Goal: Transaction & Acquisition: Purchase product/service

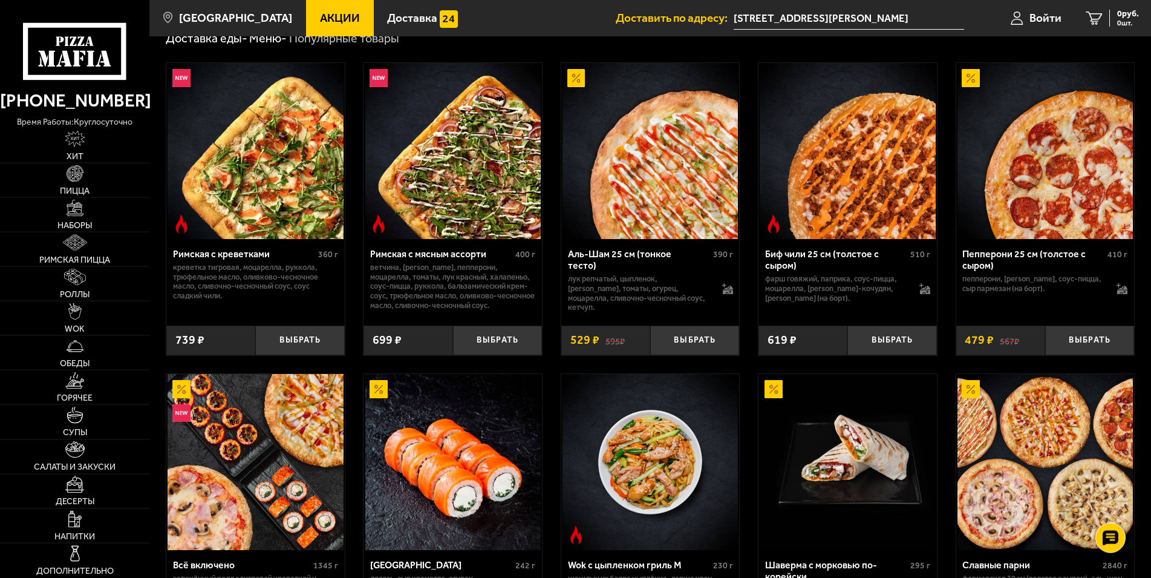
scroll to position [247, 0]
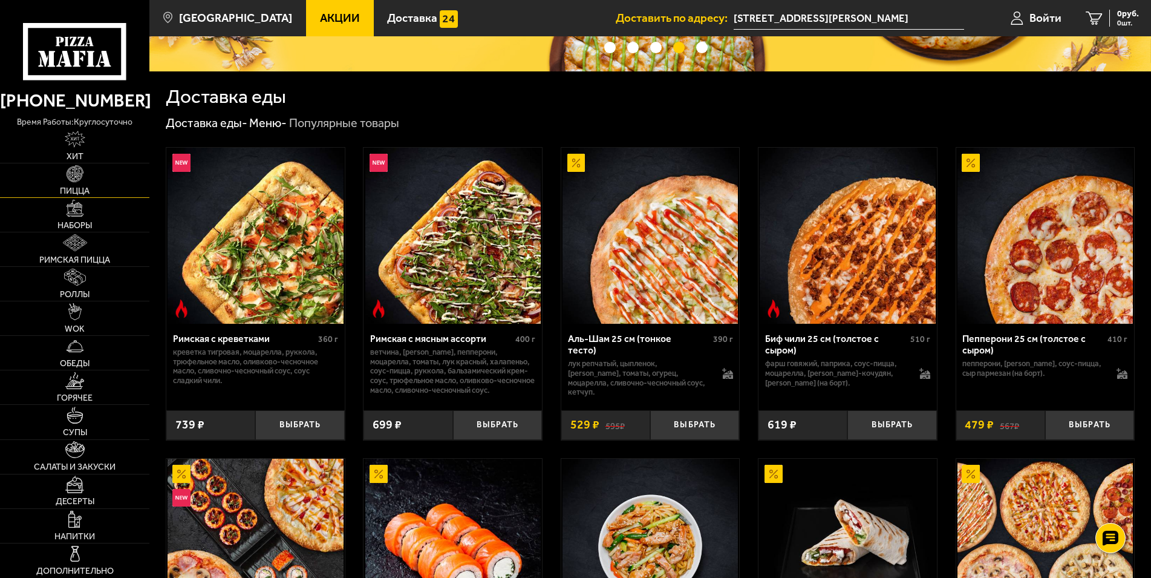
click at [79, 192] on span "Пицца" at bounding box center [75, 191] width 30 height 8
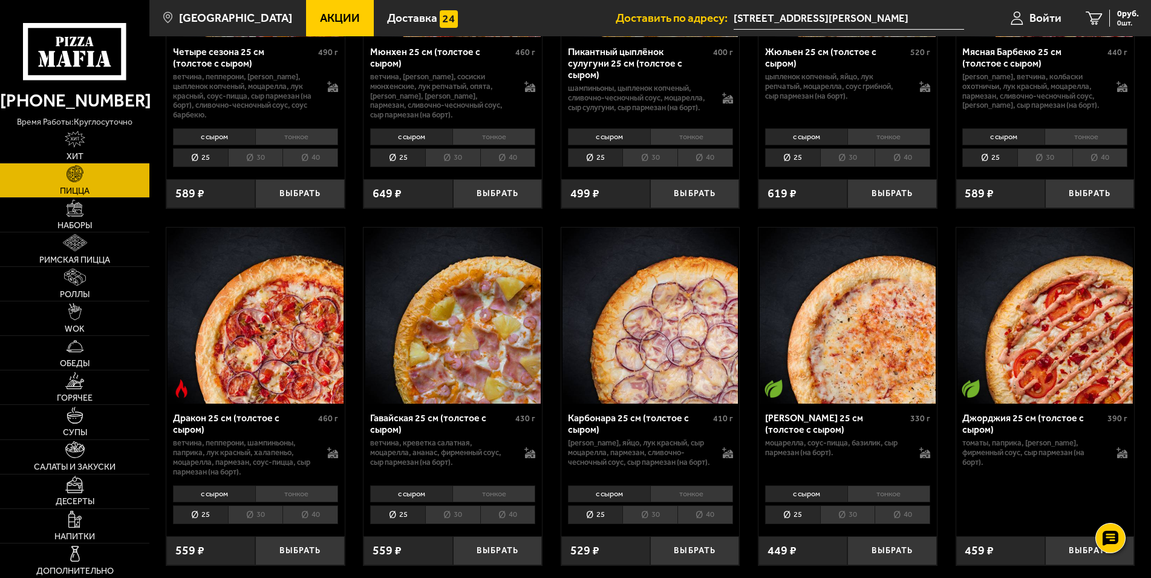
scroll to position [1851, 0]
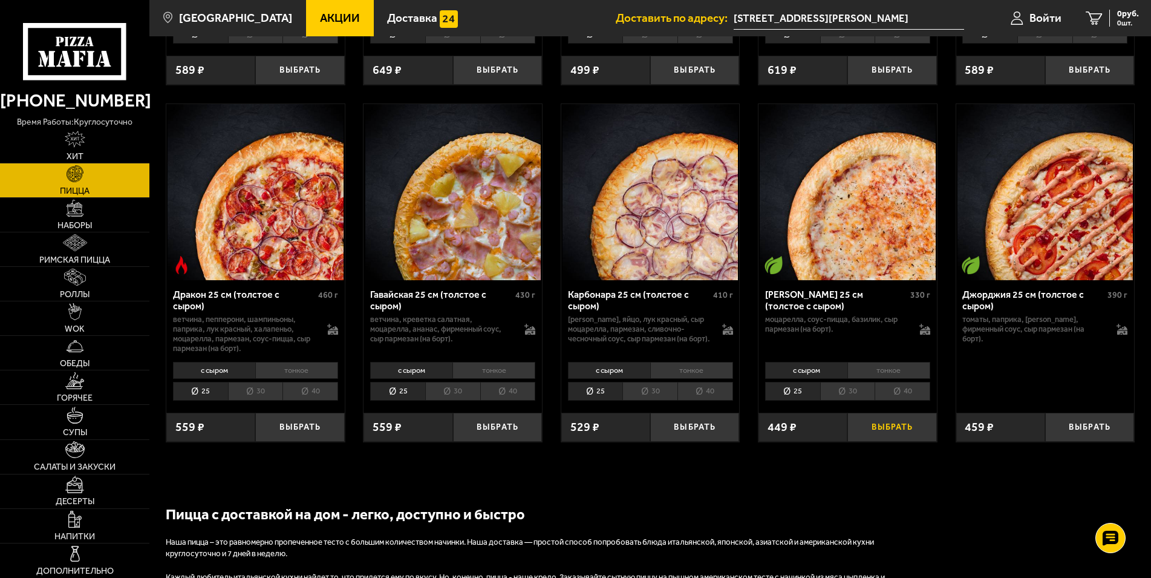
click at [893, 442] on button "Выбрать" at bounding box center [892, 428] width 89 height 30
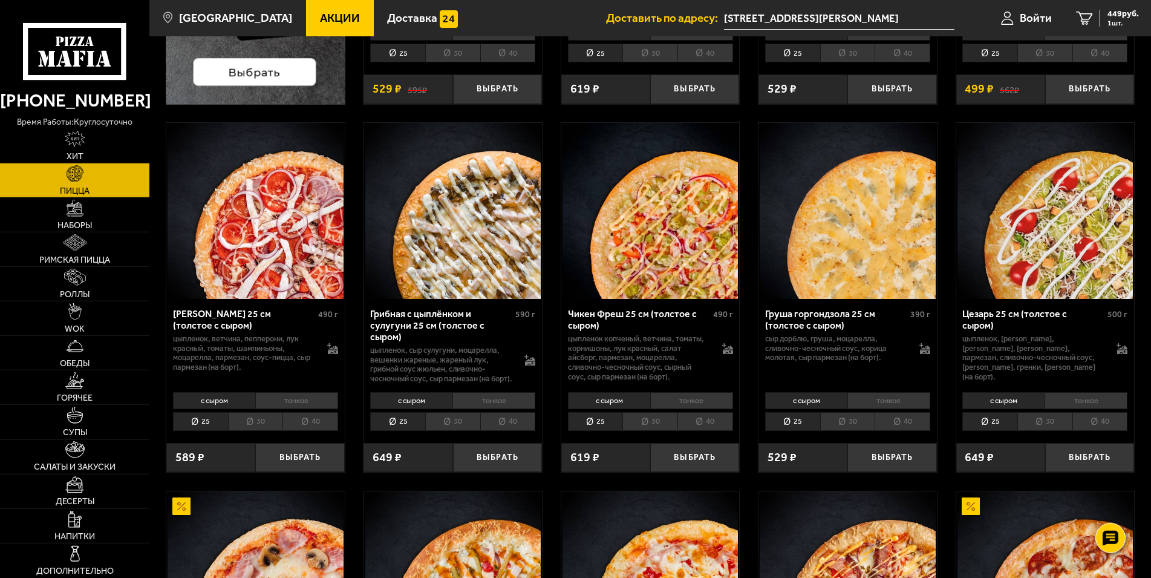
scroll to position [370, 0]
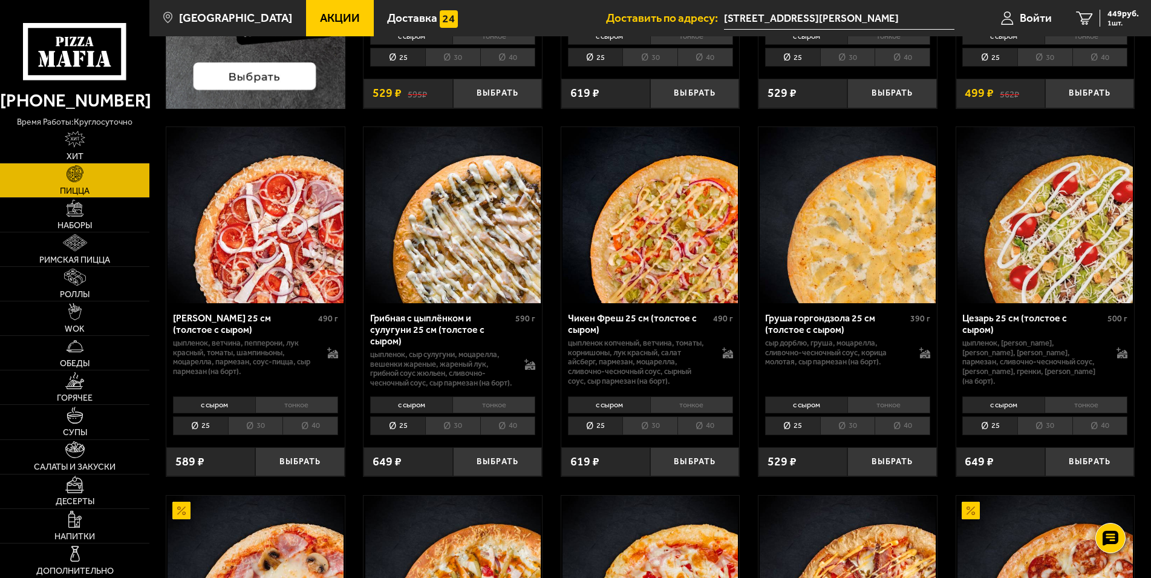
click at [454, 435] on li "30" at bounding box center [452, 425] width 55 height 19
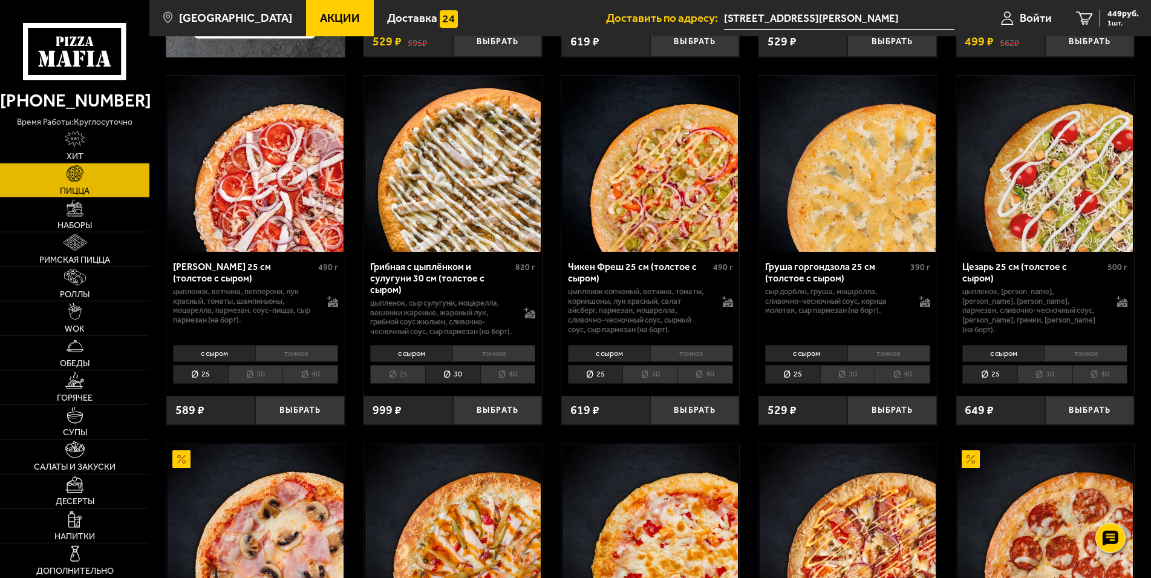
scroll to position [432, 0]
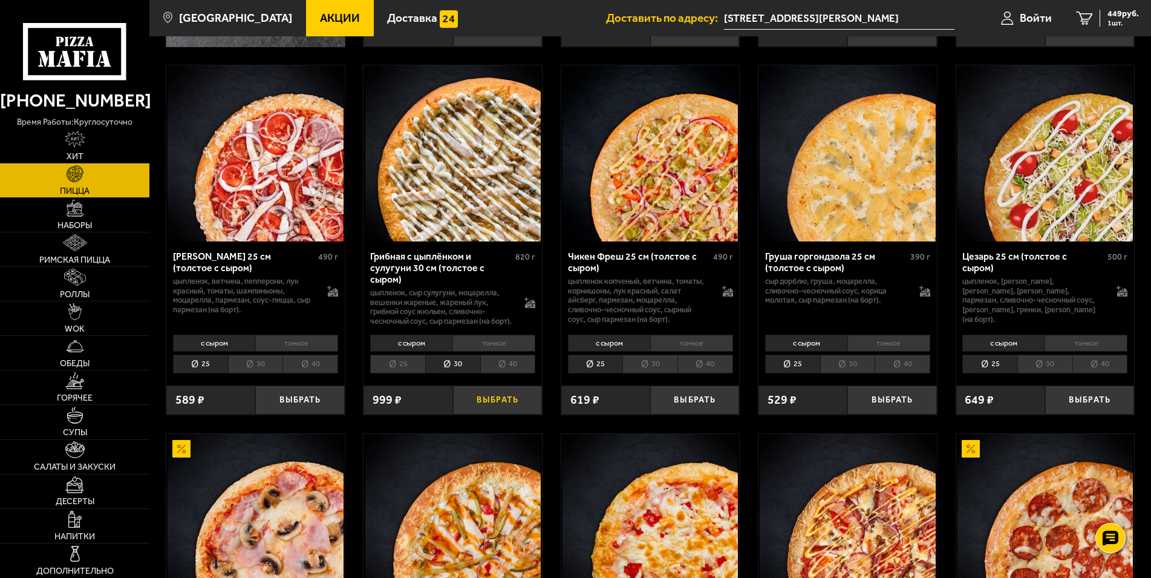
click at [491, 415] on button "Выбрать" at bounding box center [497, 400] width 89 height 30
click at [393, 373] on li "25" at bounding box center [397, 364] width 55 height 19
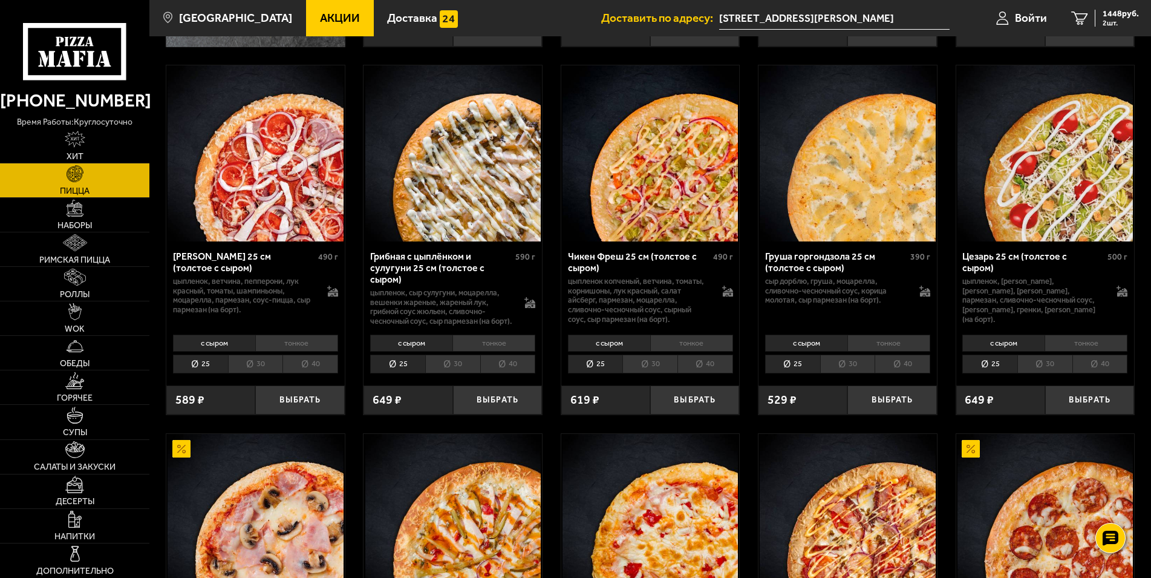
click at [443, 373] on li "30" at bounding box center [452, 364] width 55 height 19
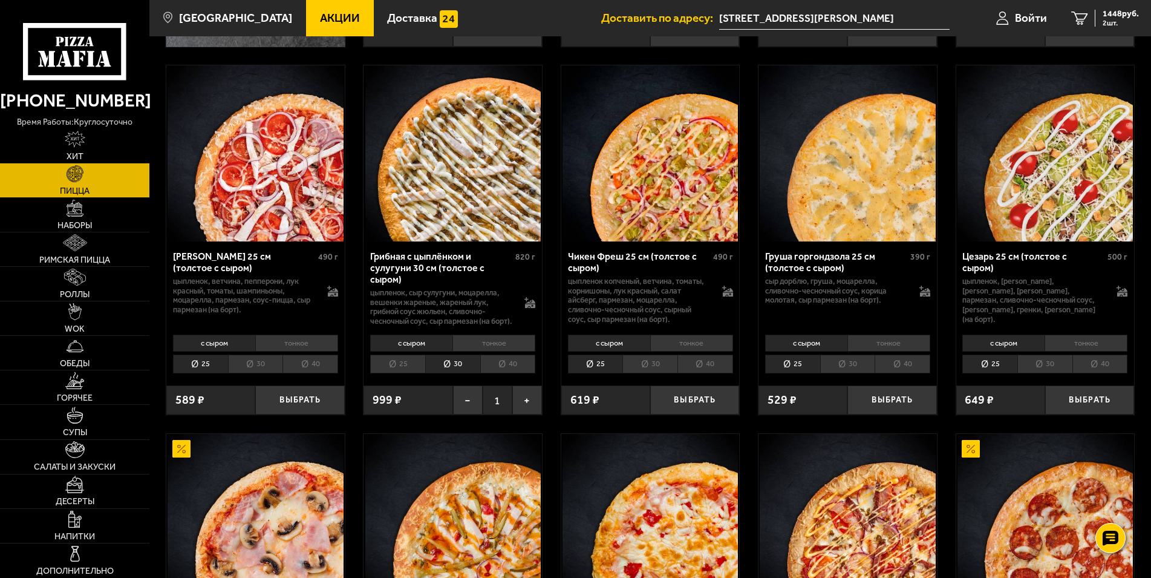
scroll to position [123, 0]
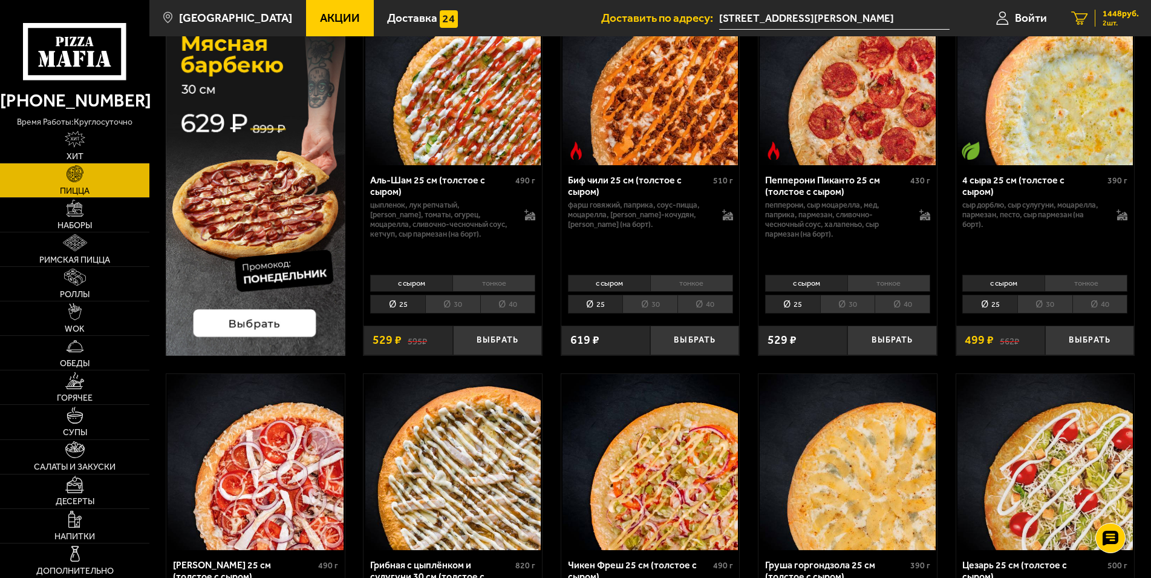
click at [1116, 26] on span "2 шт." at bounding box center [1121, 22] width 36 height 7
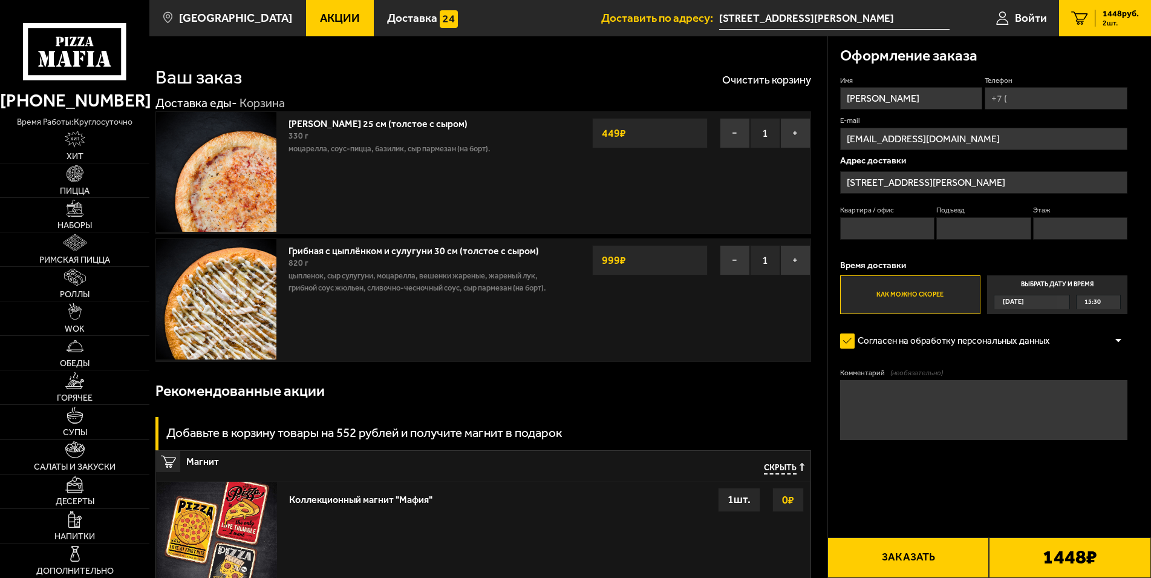
click at [1034, 94] on input "Телефон" at bounding box center [1056, 98] width 143 height 22
type input "[PHONE_NUMBER]"
click at [889, 228] on input "Квартира / офис" at bounding box center [887, 228] width 94 height 22
type input "112"
click at [967, 222] on input "Подъезд" at bounding box center [984, 228] width 94 height 22
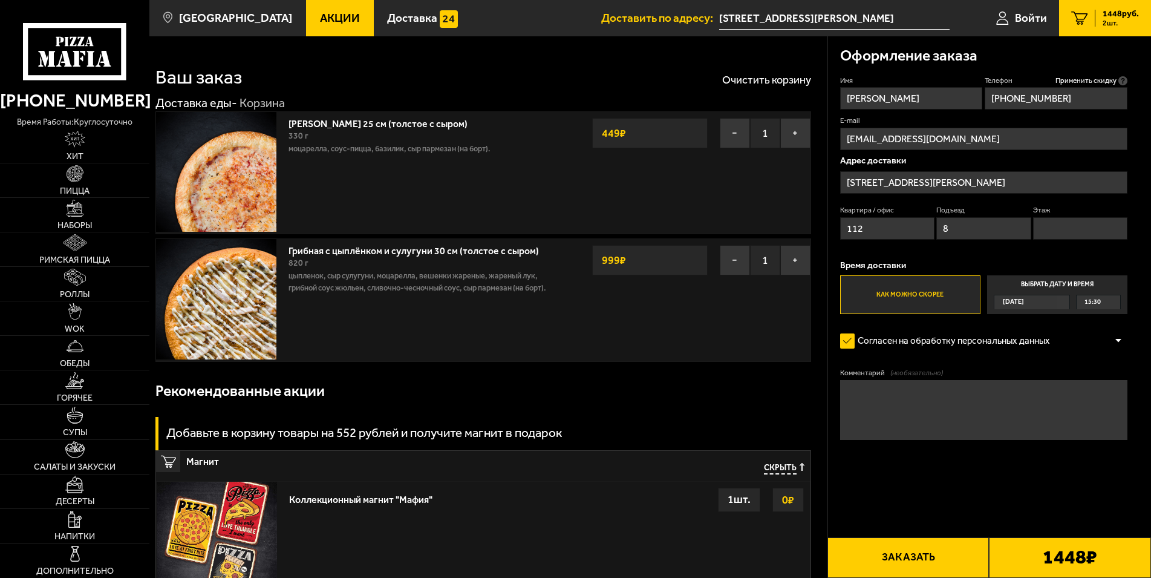
type input "8"
click at [1069, 228] on input "Этаж" at bounding box center [1080, 228] width 94 height 22
type input "3"
click at [944, 554] on button "Заказать" at bounding box center [909, 557] width 162 height 41
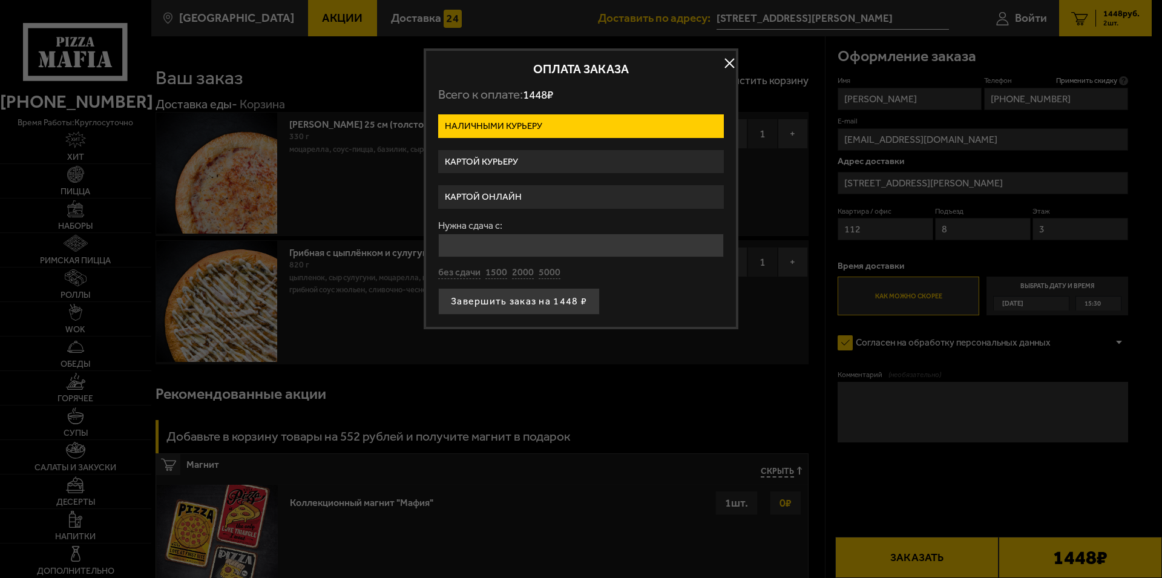
click at [619, 159] on label "Картой курьеру" at bounding box center [581, 162] width 286 height 24
click at [0, 0] on input "Картой курьеру" at bounding box center [0, 0] width 0 height 0
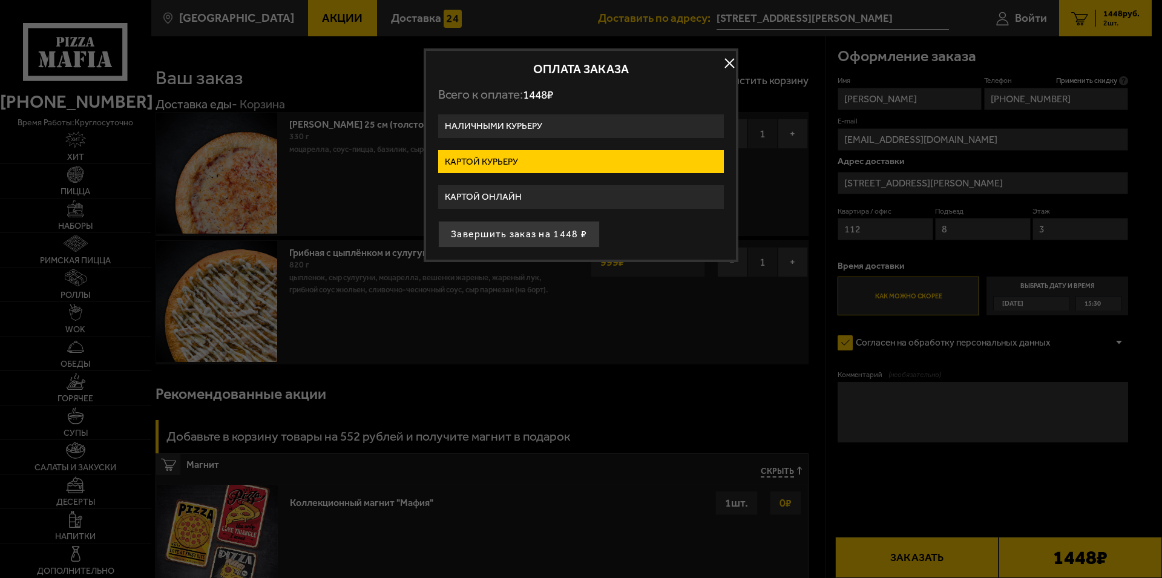
click at [604, 197] on label "Картой онлайн" at bounding box center [581, 197] width 286 height 24
click at [0, 0] on input "Картой онлайн" at bounding box center [0, 0] width 0 height 0
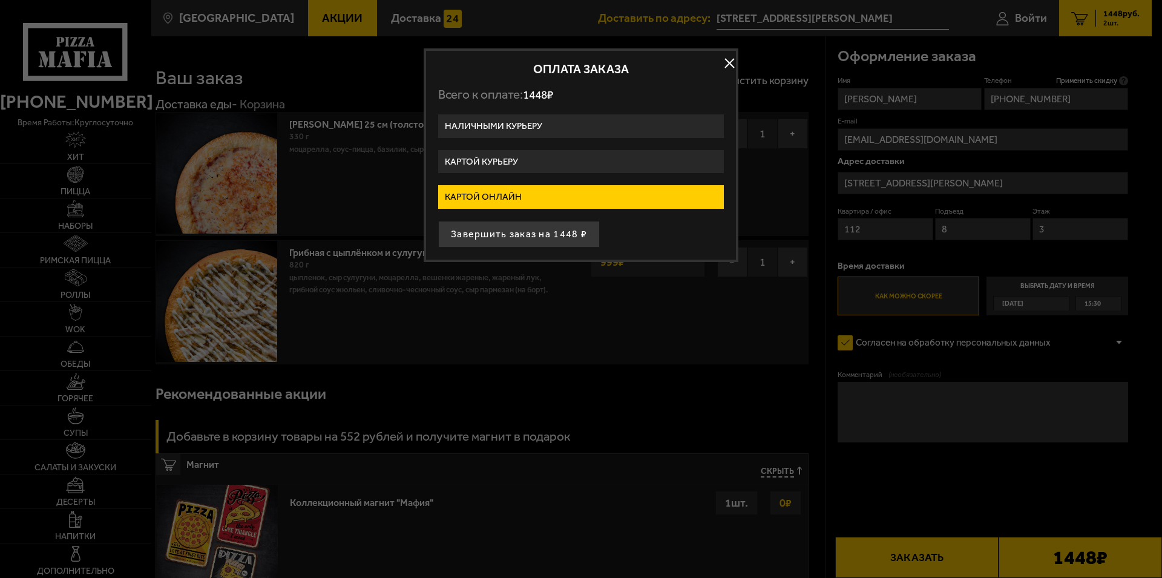
click at [615, 132] on label "Наличными курьеру" at bounding box center [581, 126] width 286 height 24
click at [0, 0] on input "Наличными курьеру" at bounding box center [0, 0] width 0 height 0
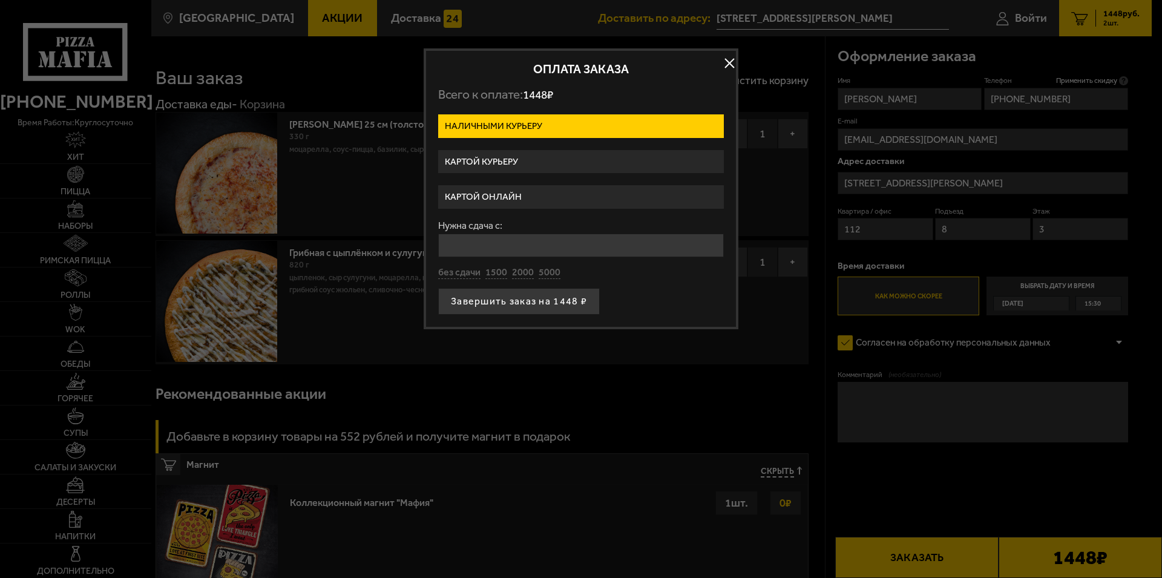
click at [541, 242] on input "Нужна сдача с:" at bounding box center [581, 246] width 286 height 24
type input "5000"
click at [532, 296] on button "Завершить заказ на 1448 ₽" at bounding box center [519, 301] width 162 height 27
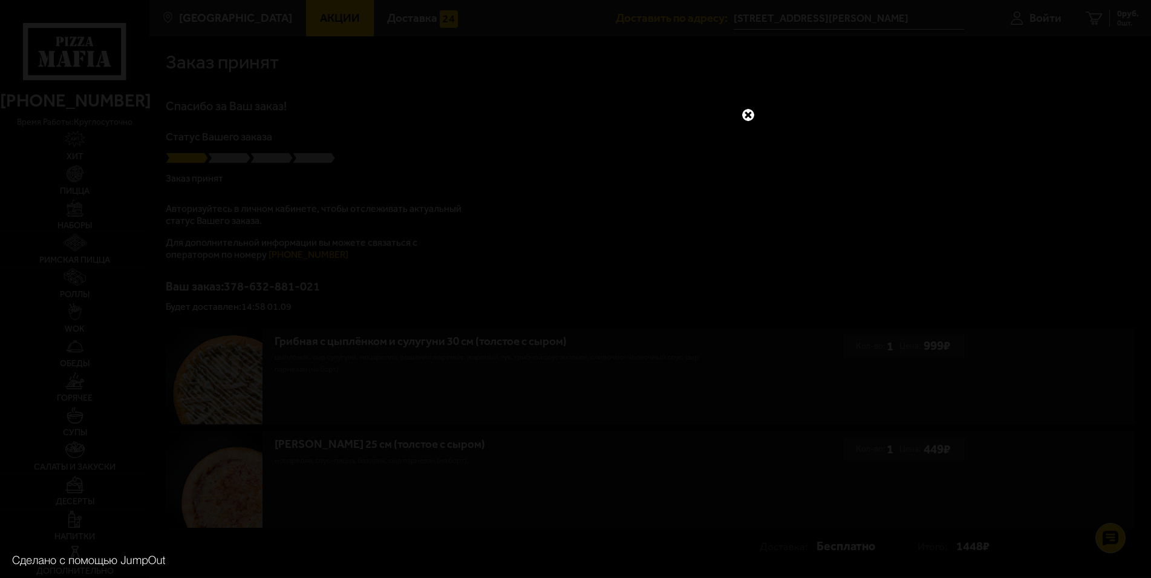
click at [744, 117] on link at bounding box center [749, 115] width 16 height 16
